Goal: Complete application form: Complete application form

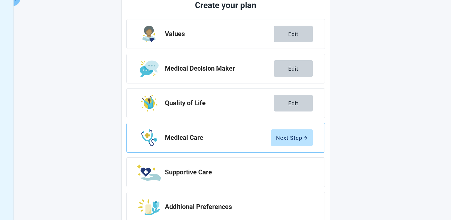
scroll to position [89, 0]
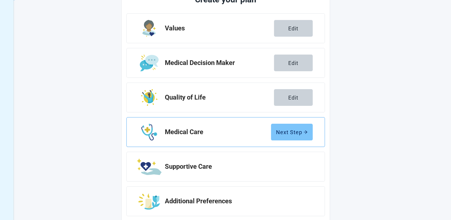
click at [292, 131] on div "Next Step" at bounding box center [292, 132] width 32 height 6
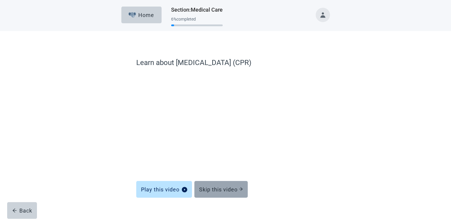
click at [226, 188] on div "Skip this video" at bounding box center [221, 189] width 44 height 6
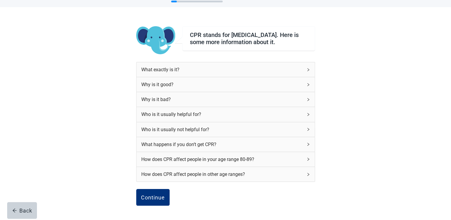
scroll to position [32, 0]
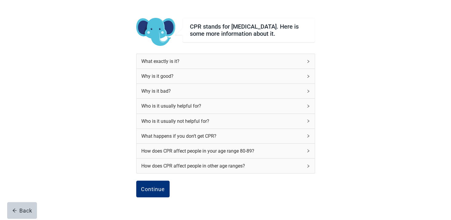
click at [306, 78] on icon "right" at bounding box center [308, 76] width 4 height 4
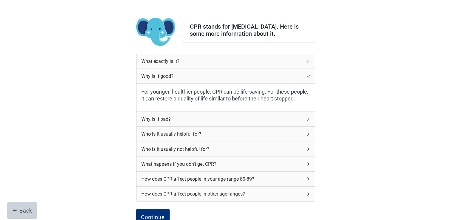
click at [309, 121] on icon "right" at bounding box center [308, 119] width 2 height 3
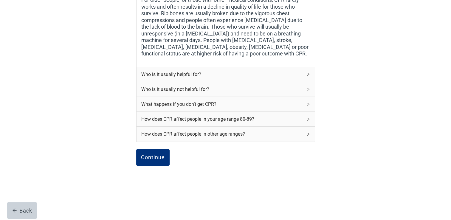
scroll to position [168, 0]
click at [308, 75] on icon "right" at bounding box center [308, 74] width 4 height 4
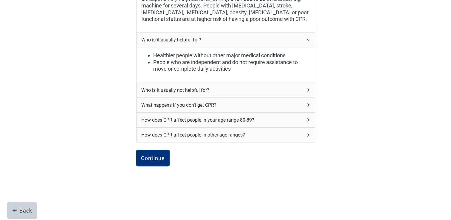
scroll to position [205, 0]
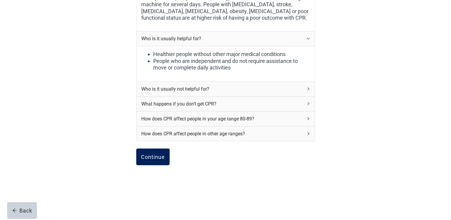
click at [149, 156] on div "Continue" at bounding box center [153, 157] width 24 height 6
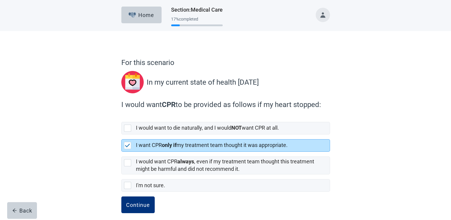
scroll to position [6, 0]
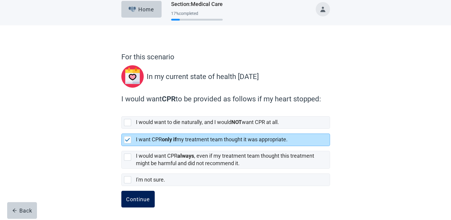
click at [137, 198] on div "Continue" at bounding box center [138, 199] width 24 height 6
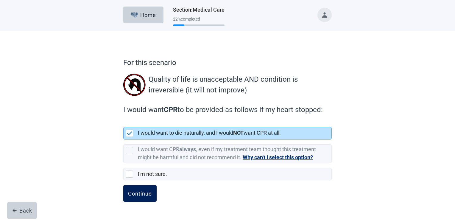
click at [141, 194] on div "Continue" at bounding box center [140, 193] width 24 height 6
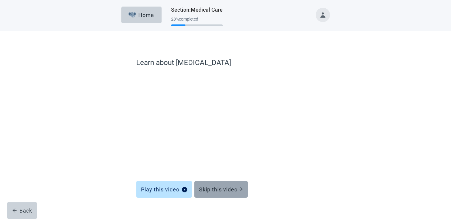
click at [229, 187] on div "Skip this video" at bounding box center [221, 189] width 44 height 6
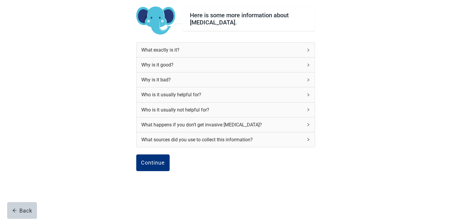
scroll to position [49, 0]
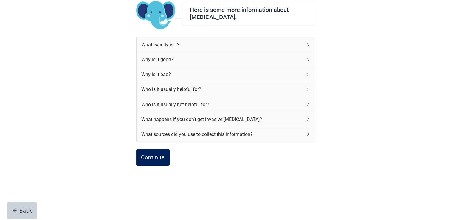
click at [148, 156] on div "Continue" at bounding box center [153, 157] width 24 height 6
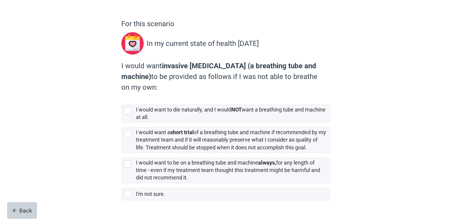
scroll to position [53, 0]
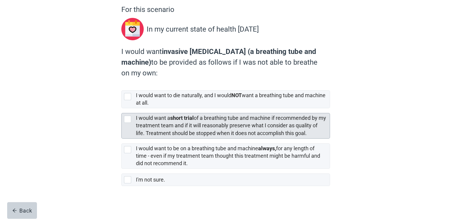
click at [126, 119] on div at bounding box center [127, 119] width 7 height 7
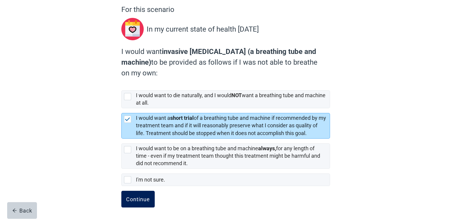
click at [140, 199] on div "Continue" at bounding box center [138, 199] width 24 height 6
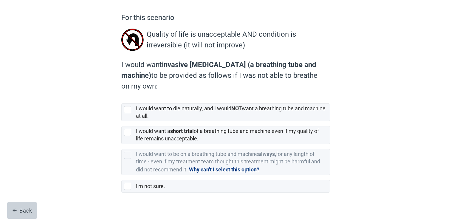
scroll to position [51, 0]
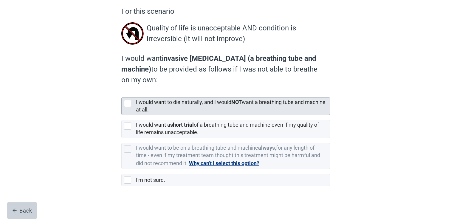
click at [126, 104] on div at bounding box center [127, 103] width 7 height 7
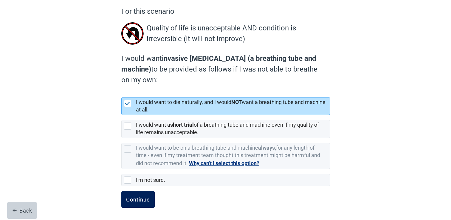
click at [141, 197] on div "Continue" at bounding box center [138, 199] width 24 height 6
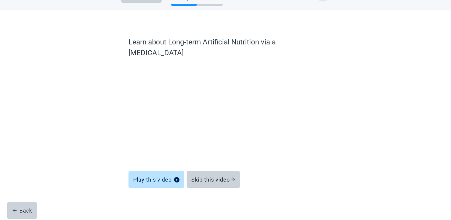
scroll to position [10, 0]
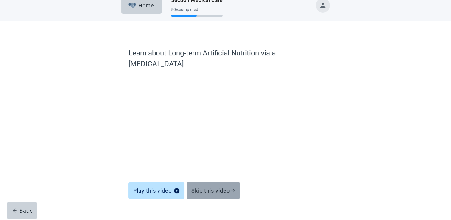
click at [215, 182] on button "Skip this video" at bounding box center [213, 190] width 53 height 17
click at [235, 188] on icon "arrow-right" at bounding box center [233, 189] width 4 height 3
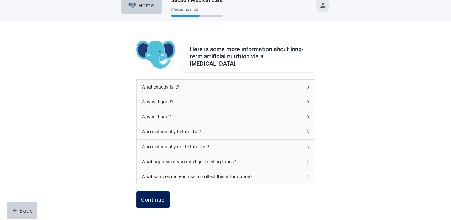
click at [156, 197] on div "Continue" at bounding box center [153, 200] width 24 height 6
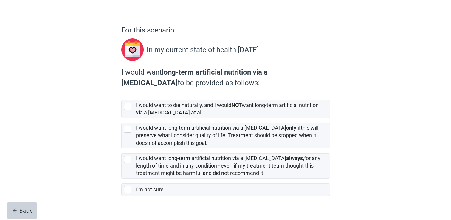
scroll to position [42, 0]
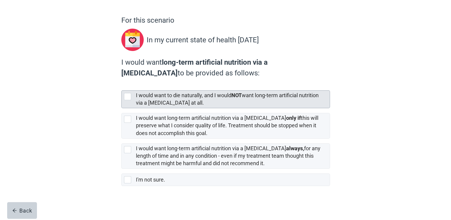
click at [125, 97] on div at bounding box center [127, 96] width 7 height 7
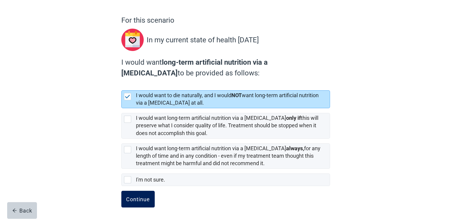
click at [137, 200] on div "Continue" at bounding box center [138, 199] width 24 height 6
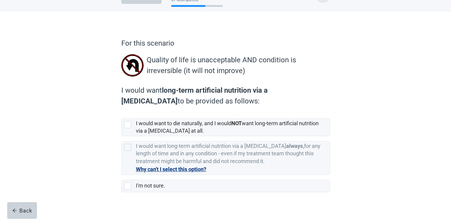
scroll to position [26, 0]
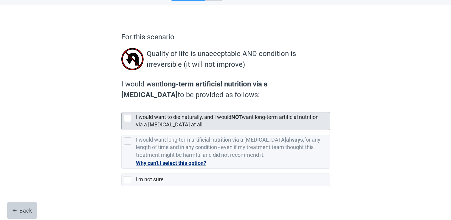
click at [126, 117] on div at bounding box center [127, 118] width 7 height 7
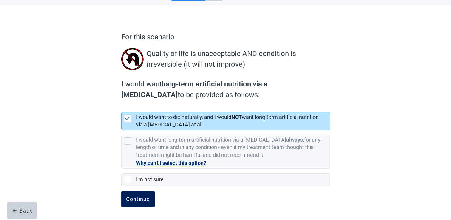
click at [137, 196] on div "Continue" at bounding box center [138, 199] width 24 height 6
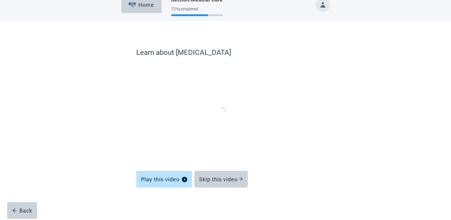
scroll to position [10, 0]
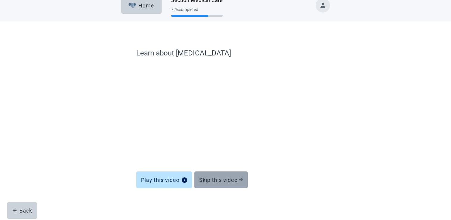
click at [225, 180] on div "Skip this video" at bounding box center [221, 180] width 44 height 6
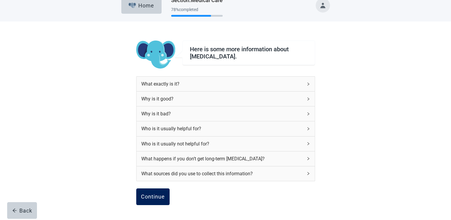
click at [154, 195] on div "Continue" at bounding box center [153, 197] width 24 height 6
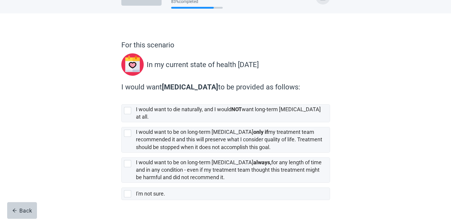
scroll to position [26, 0]
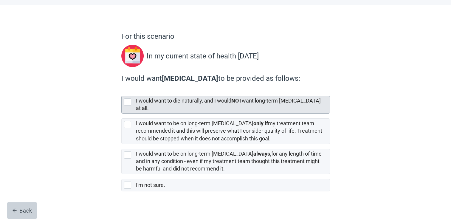
click at [125, 101] on div at bounding box center [127, 101] width 7 height 7
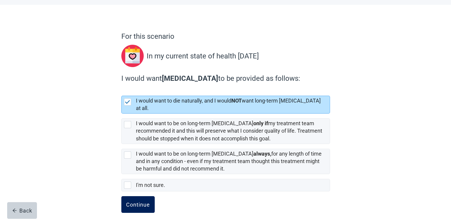
click at [139, 201] on div "Continue" at bounding box center [138, 204] width 24 height 6
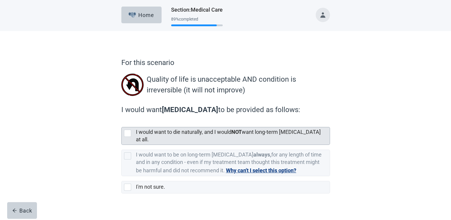
click at [124, 133] on div at bounding box center [127, 133] width 7 height 7
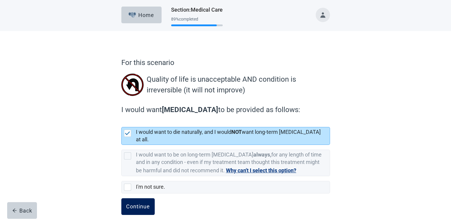
click at [136, 204] on div "Continue" at bounding box center [138, 207] width 24 height 6
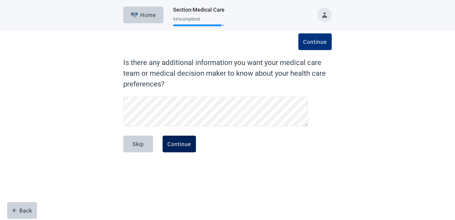
click at [179, 145] on div "Continue" at bounding box center [179, 144] width 24 height 6
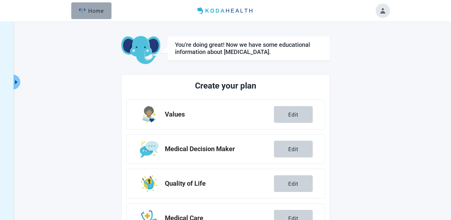
click at [92, 10] on div "Home" at bounding box center [92, 11] width 26 height 6
